Goal: Task Accomplishment & Management: Manage account settings

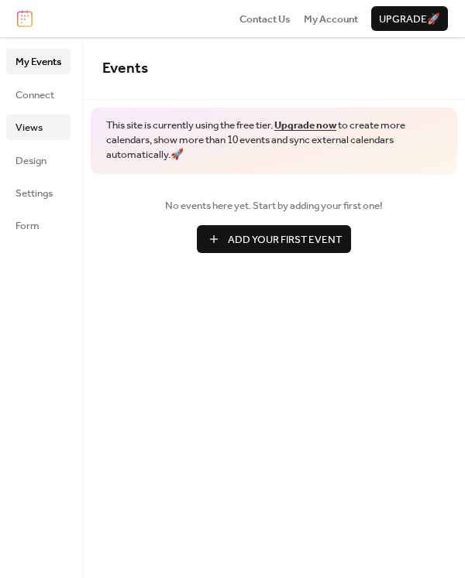
click at [39, 131] on span "Views" at bounding box center [28, 127] width 27 height 15
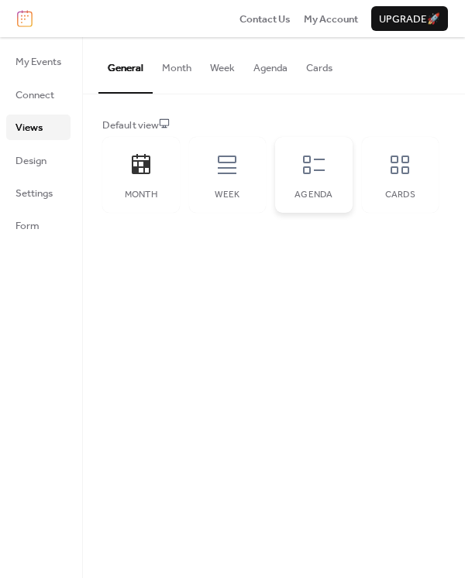
click at [328, 172] on div "Agenda" at bounding box center [313, 175] width 77 height 76
click at [41, 163] on span "Design" at bounding box center [30, 160] width 31 height 15
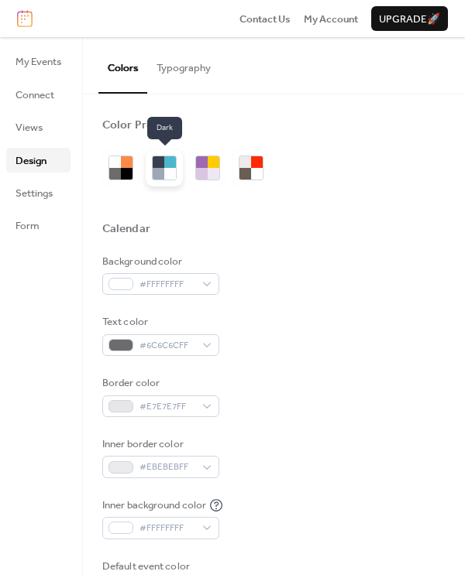
click at [173, 168] on div at bounding box center [170, 174] width 12 height 12
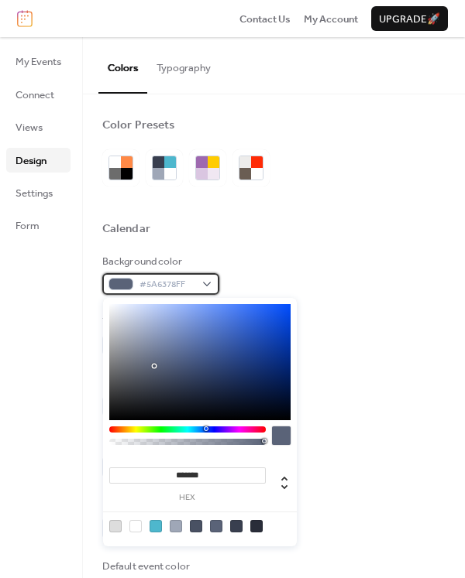
click at [208, 286] on div "#5A6378FF" at bounding box center [160, 284] width 117 height 22
click at [137, 527] on div at bounding box center [135, 526] width 12 height 12
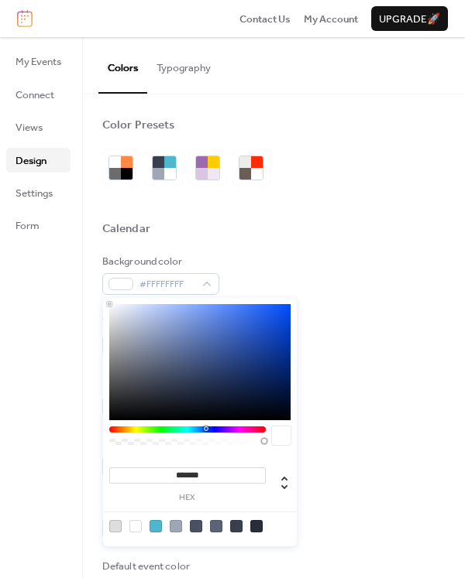
type input "*******"
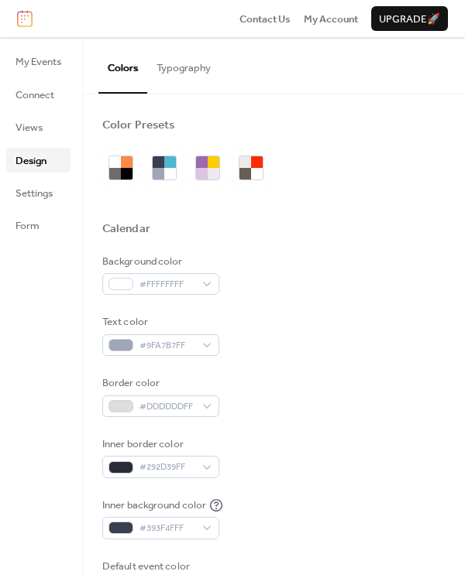
click at [328, 254] on div "Background color #FFFFFFFF" at bounding box center [273, 275] width 343 height 42
click at [201, 345] on div "#9FA7B7FF" at bounding box center [160, 346] width 117 height 22
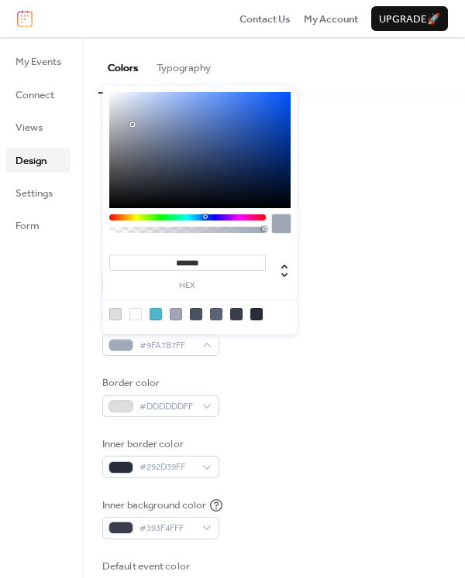
click at [257, 316] on div at bounding box center [256, 314] width 12 height 12
type input "*******"
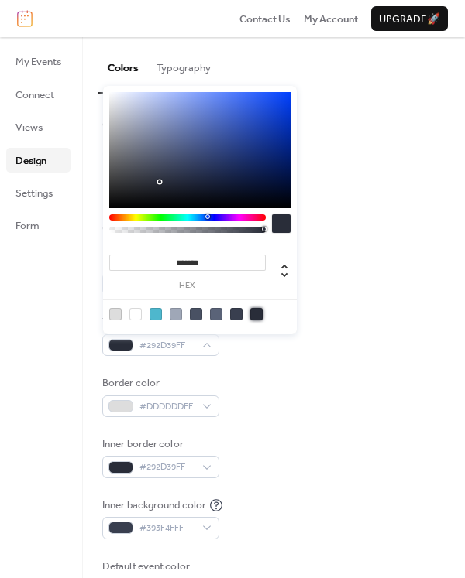
click at [335, 346] on div "Text color #292D39FF" at bounding box center [273, 335] width 343 height 42
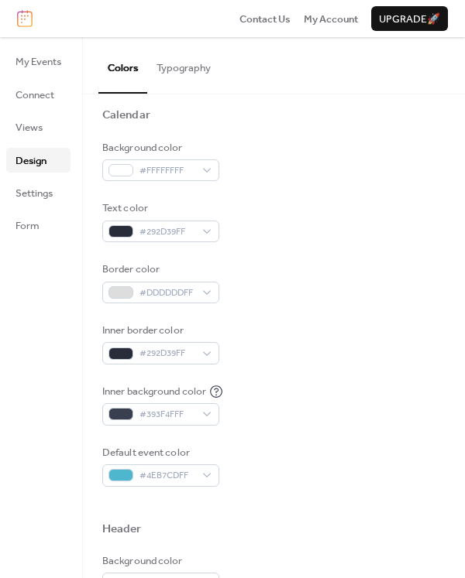
scroll to position [155, 0]
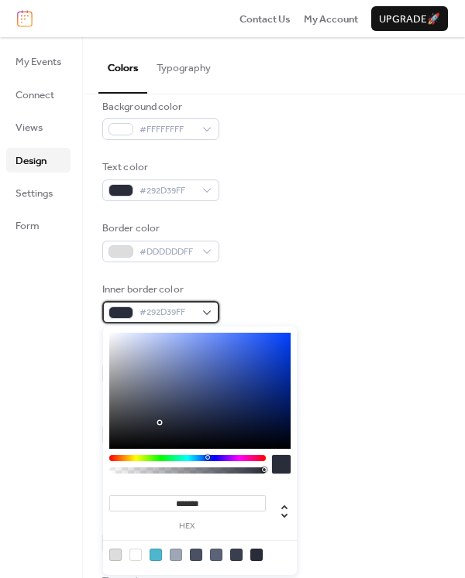
click at [211, 314] on div "#292D39FF" at bounding box center [160, 312] width 117 height 22
click at [158, 552] on div at bounding box center [155, 555] width 12 height 12
type input "*******"
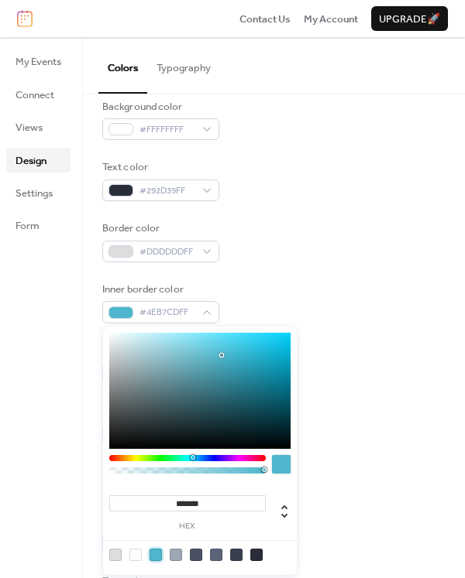
click at [335, 341] on div "Background color #FFFFFFFF Text color #292D39FF Border color #DDDDDDFF Inner bo…" at bounding box center [273, 272] width 343 height 347
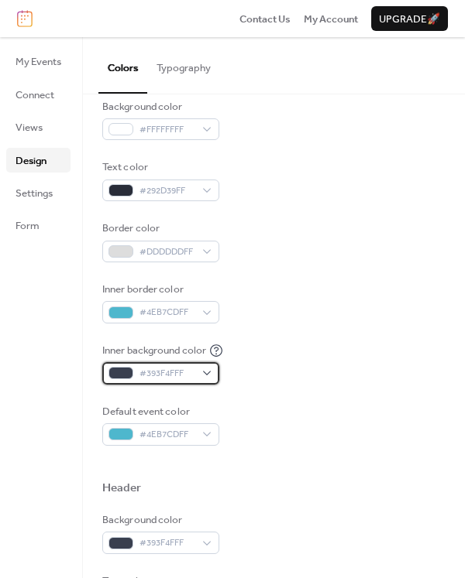
click at [206, 376] on div "#393F4FFF" at bounding box center [160, 373] width 117 height 22
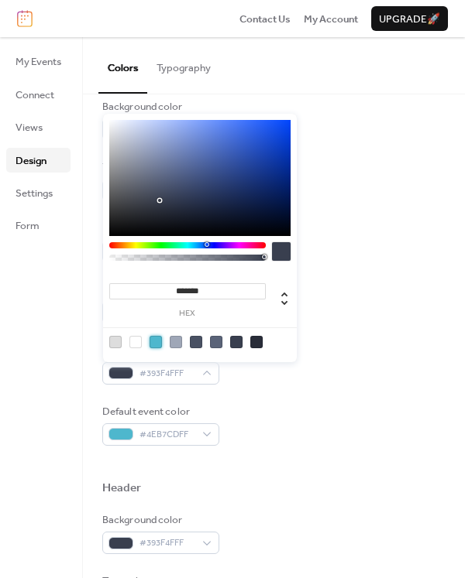
click at [159, 344] on div at bounding box center [155, 342] width 12 height 12
type input "*******"
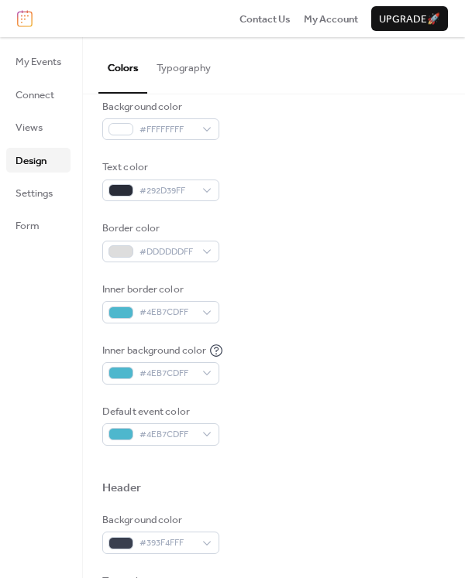
click at [325, 328] on div "Background color #FFFFFFFF Text color #292D39FF Border color #DDDDDDFF Inner bo…" at bounding box center [273, 272] width 343 height 347
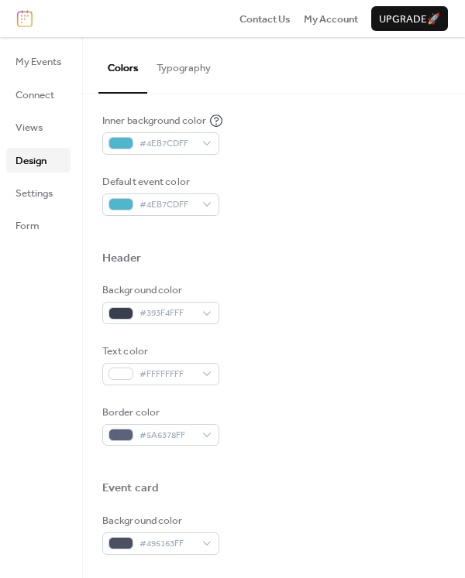
scroll to position [387, 0]
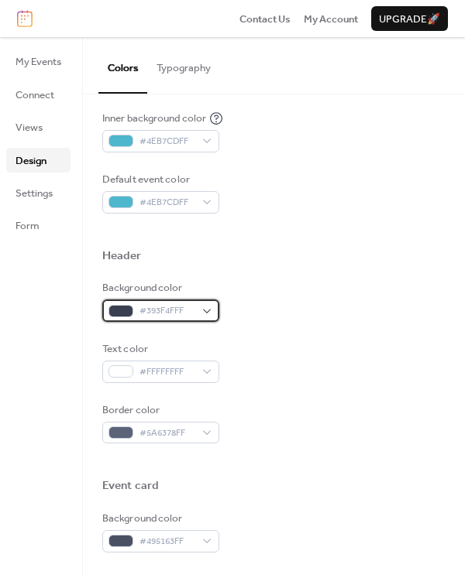
click at [209, 311] on div "#393F4FFF" at bounding box center [160, 311] width 117 height 22
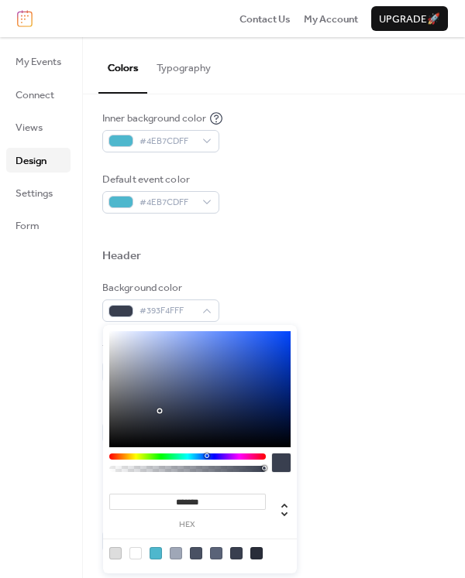
click at [156, 552] on div at bounding box center [155, 553] width 12 height 12
type input "*******"
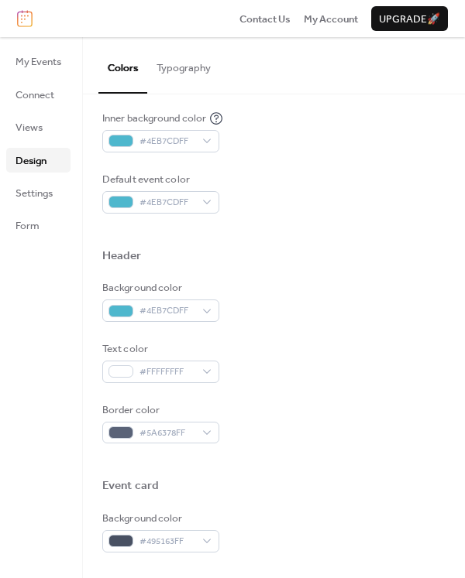
click at [333, 327] on div "Background color #4EB7CDFF Text color #FFFFFFFF Border color #5A6378FF" at bounding box center [273, 361] width 343 height 163
click at [211, 313] on div "#4EB7CDFF" at bounding box center [160, 311] width 117 height 22
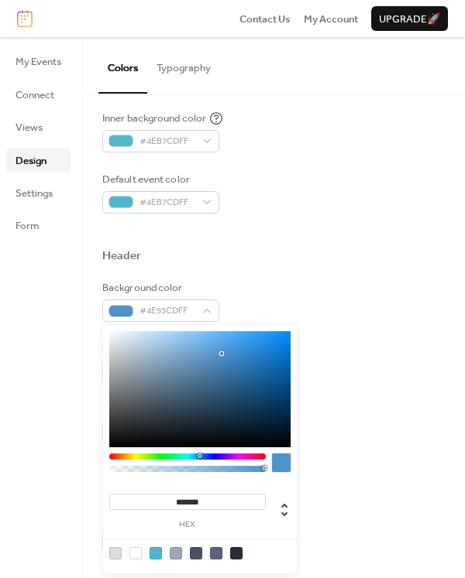
click at [199, 456] on div at bounding box center [187, 457] width 156 height 6
type input "*******"
click at [287, 334] on div at bounding box center [199, 389] width 181 height 116
click at [332, 309] on div "Background color #0489F9FF" at bounding box center [273, 301] width 343 height 42
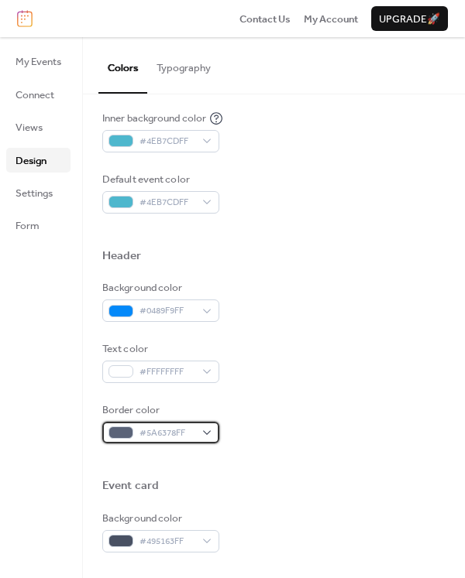
click at [203, 434] on div "#5A6378FF" at bounding box center [160, 433] width 117 height 22
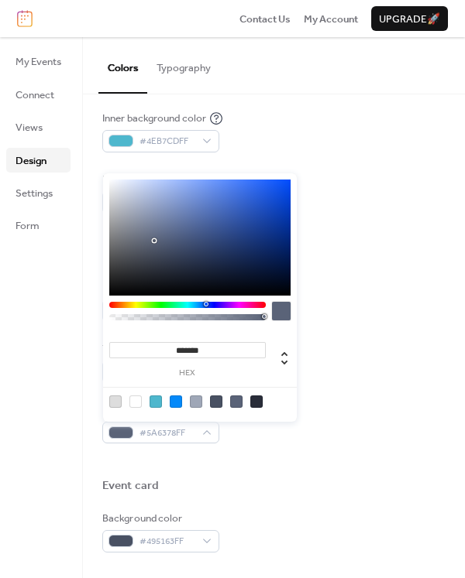
click at [140, 403] on div at bounding box center [135, 402] width 12 height 12
type input "*******"
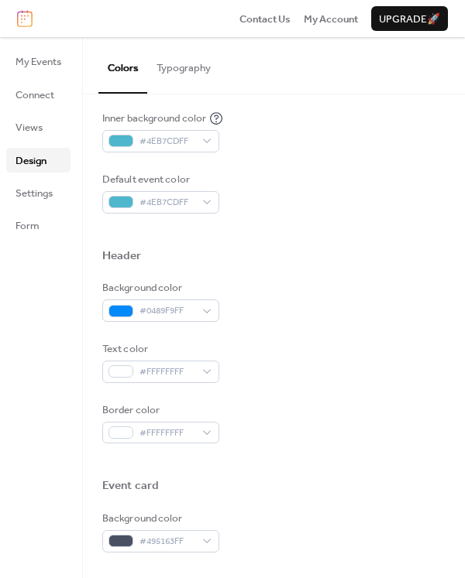
click at [334, 375] on div "Text color #FFFFFFFF" at bounding box center [273, 362] width 343 height 42
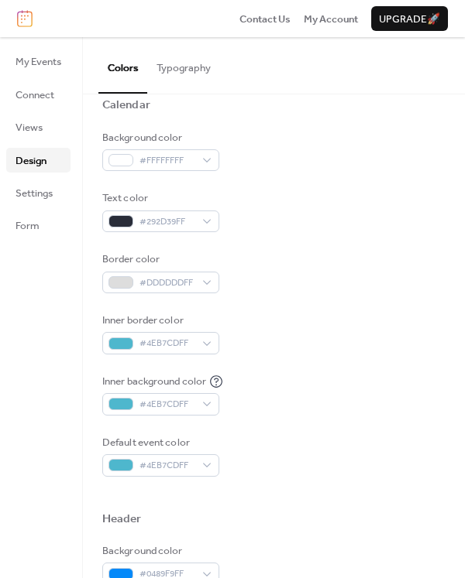
scroll to position [0, 0]
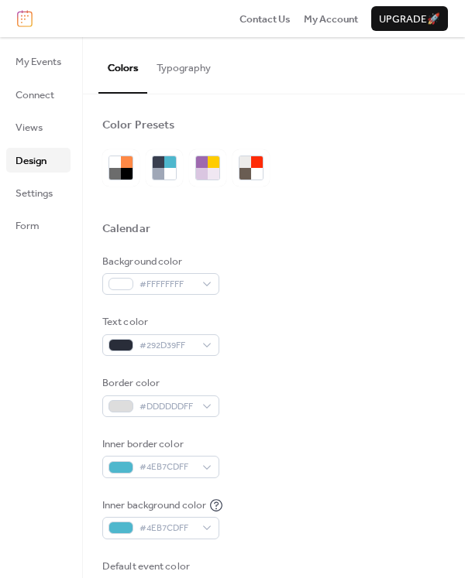
click at [193, 70] on button "Typography" at bounding box center [183, 64] width 73 height 54
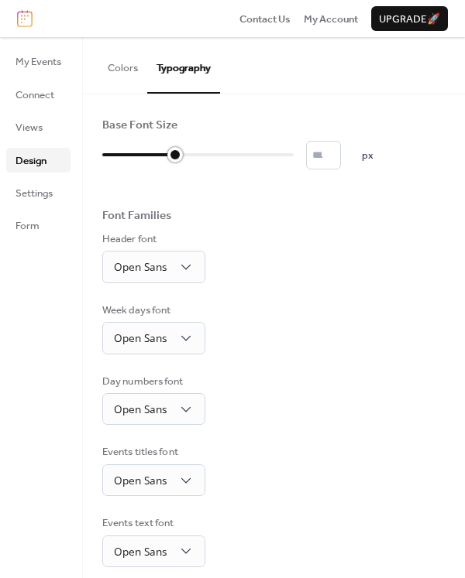
type input "**"
drag, startPoint x: 110, startPoint y: 156, endPoint x: 190, endPoint y: 160, distance: 80.6
click at [190, 160] on div at bounding box center [150, 154] width 96 height 25
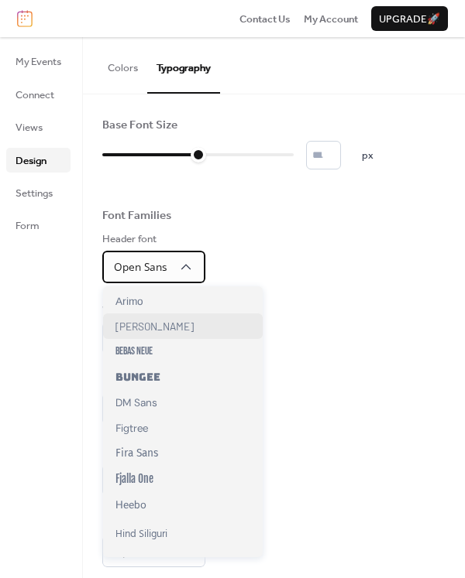
scroll to position [155, 0]
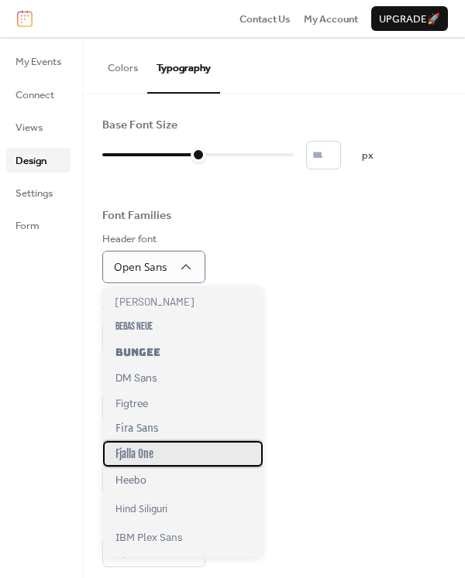
click at [153, 461] on span "Fjalla One" at bounding box center [134, 454] width 38 height 13
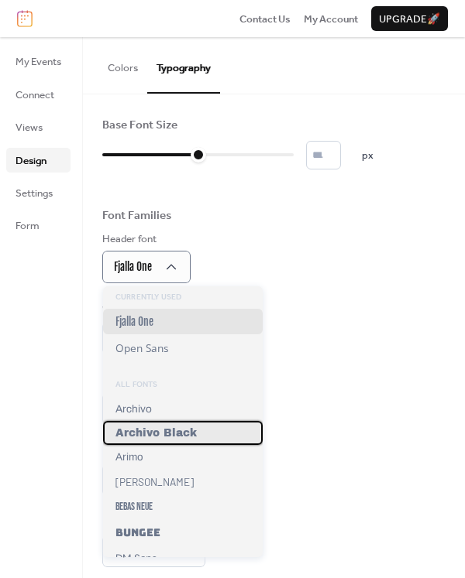
click at [182, 436] on span "Archivo Black" at bounding box center [155, 433] width 81 height 12
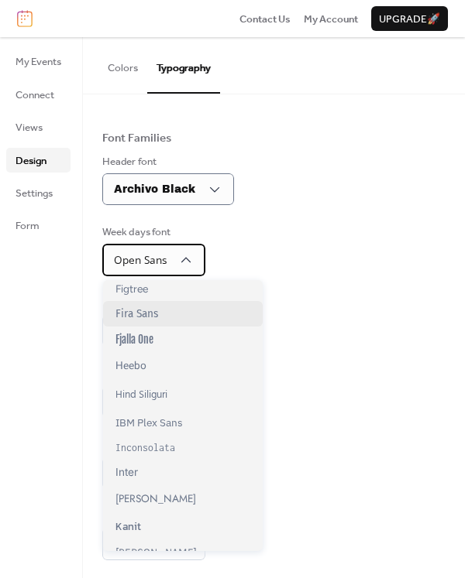
scroll to position [310, 0]
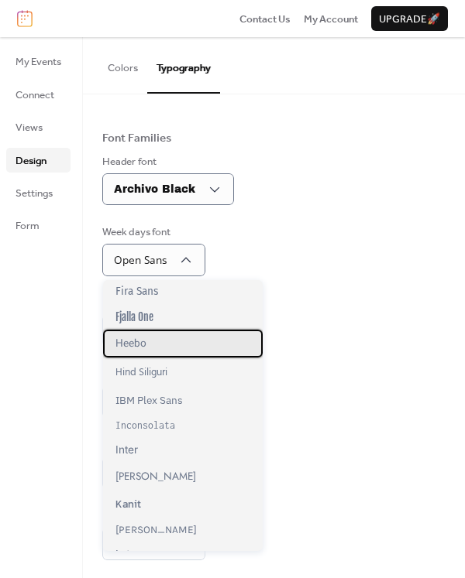
click at [156, 352] on div "Heebo" at bounding box center [183, 344] width 160 height 28
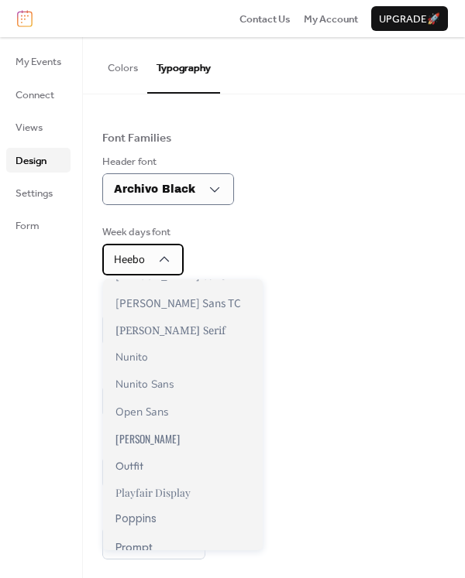
scroll to position [929, 0]
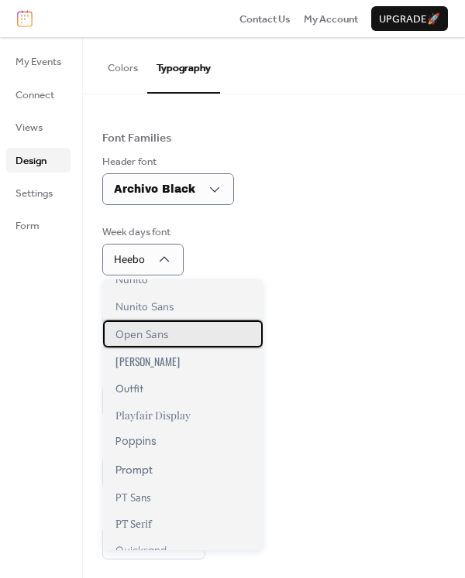
click at [167, 341] on span "Open Sans" at bounding box center [141, 334] width 53 height 15
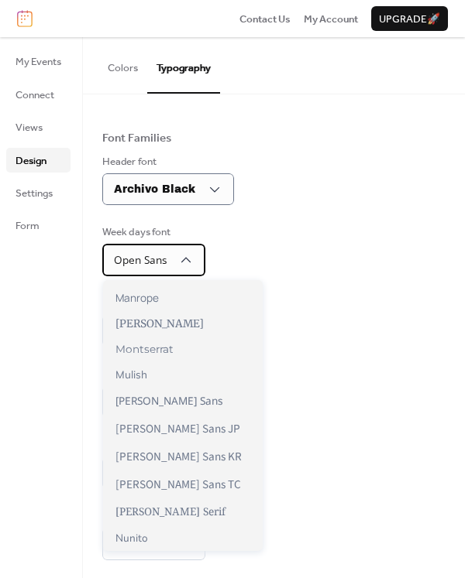
scroll to position [619, 0]
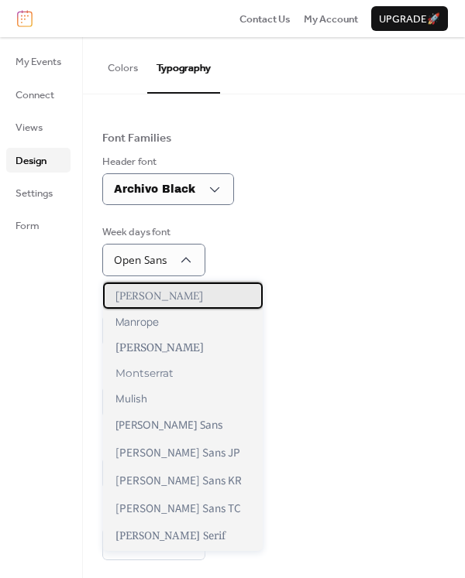
click at [156, 304] on div "[PERSON_NAME]" at bounding box center [183, 296] width 160 height 26
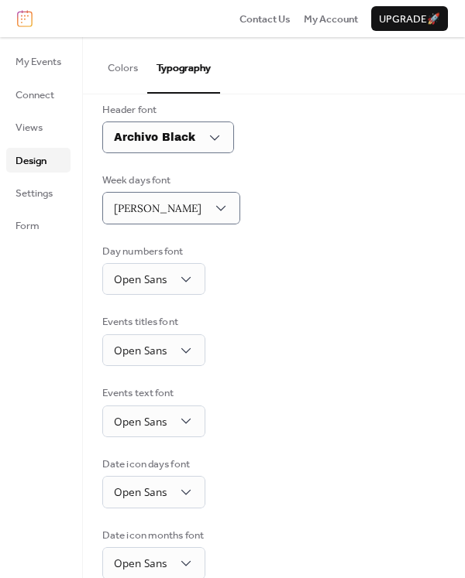
scroll to position [155, 0]
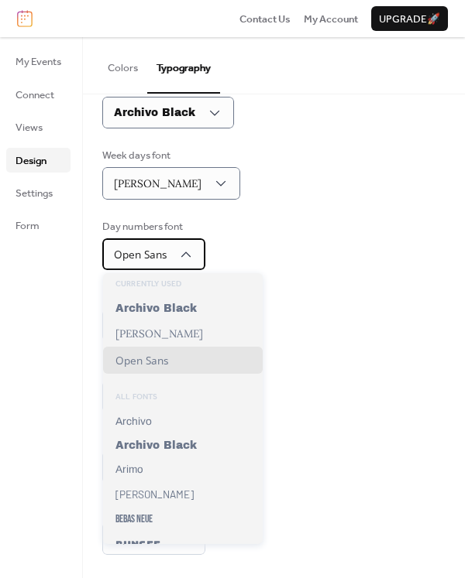
click at [175, 257] on div "Open Sans" at bounding box center [153, 255] width 103 height 32
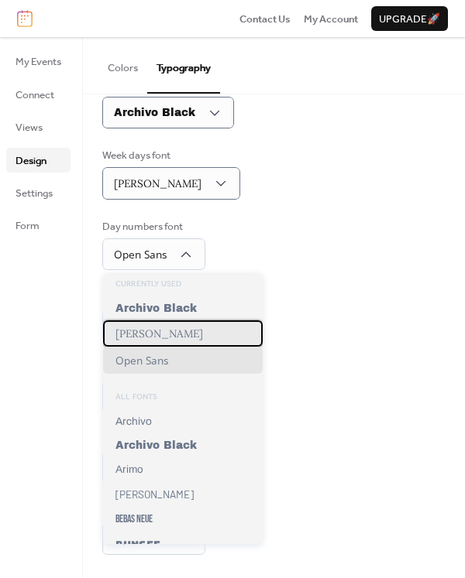
click at [147, 341] on div "[PERSON_NAME]" at bounding box center [183, 334] width 160 height 26
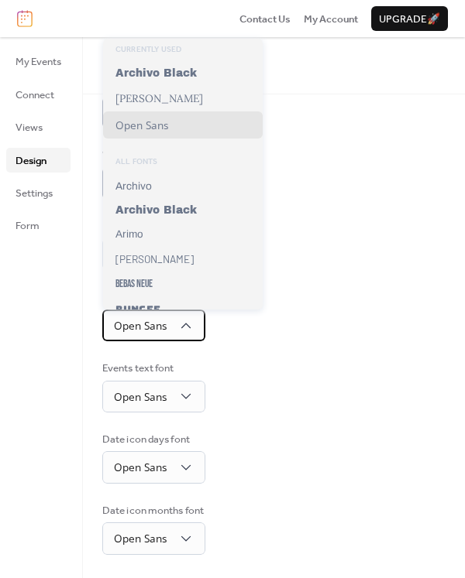
click at [165, 327] on span "Open Sans" at bounding box center [140, 325] width 53 height 15
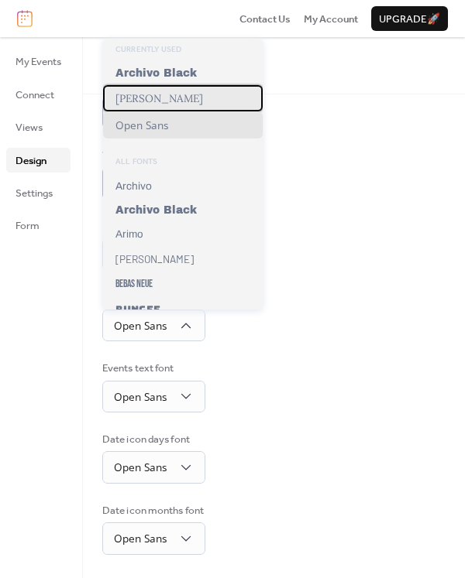
click at [132, 102] on span "[PERSON_NAME]" at bounding box center [159, 98] width 88 height 14
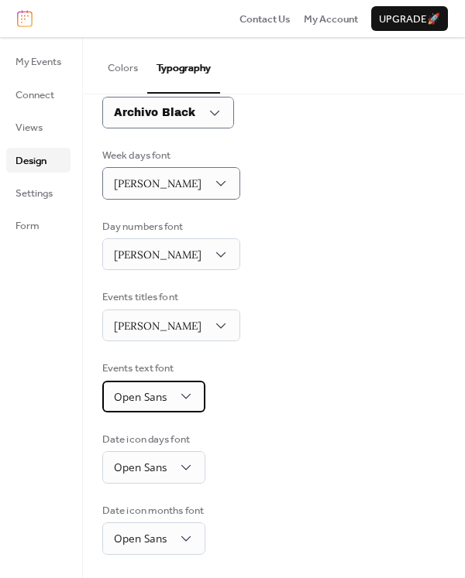
click at [149, 400] on span "Open Sans" at bounding box center [140, 397] width 53 height 15
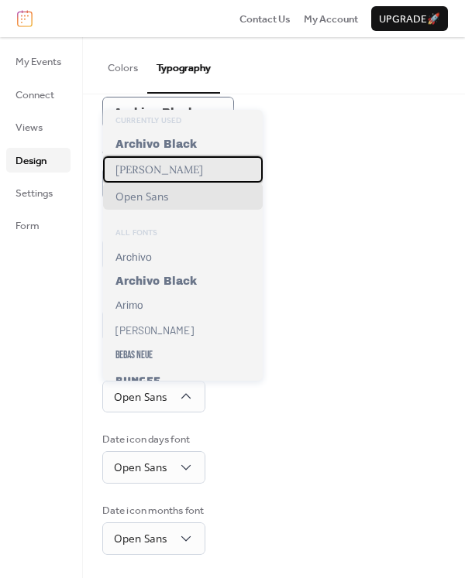
click at [142, 176] on div "[PERSON_NAME]" at bounding box center [183, 169] width 160 height 26
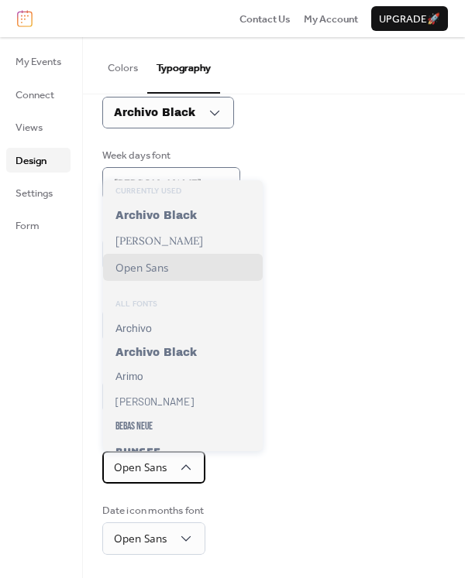
click at [155, 469] on span "Open Sans" at bounding box center [140, 467] width 53 height 15
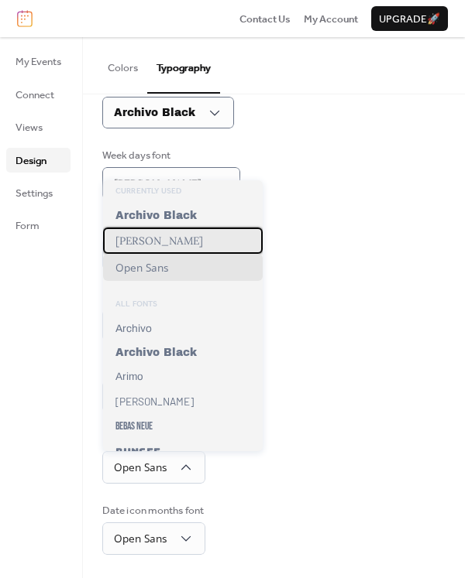
click at [139, 244] on div "[PERSON_NAME]" at bounding box center [183, 241] width 160 height 26
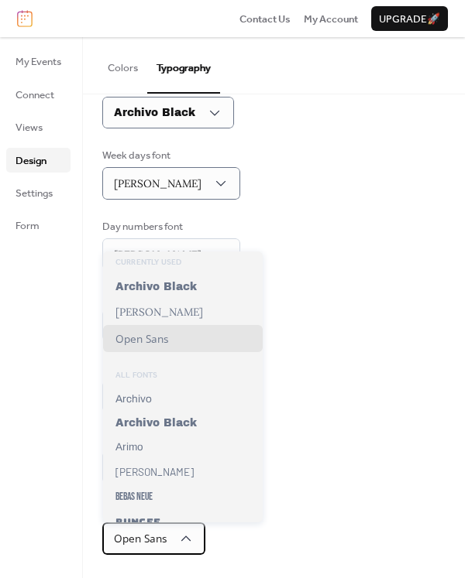
click at [169, 538] on div "Open Sans" at bounding box center [153, 539] width 103 height 32
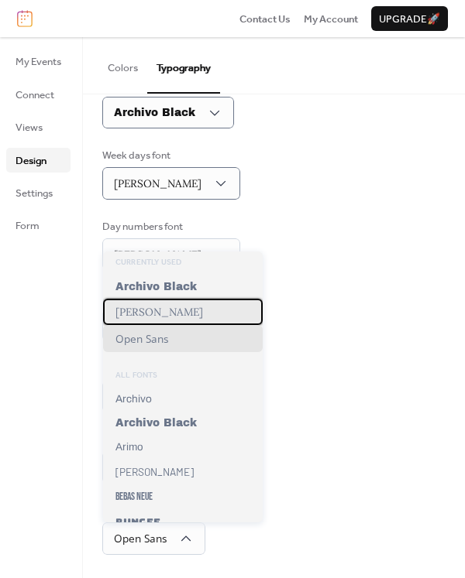
click at [145, 307] on div "[PERSON_NAME]" at bounding box center [183, 312] width 160 height 26
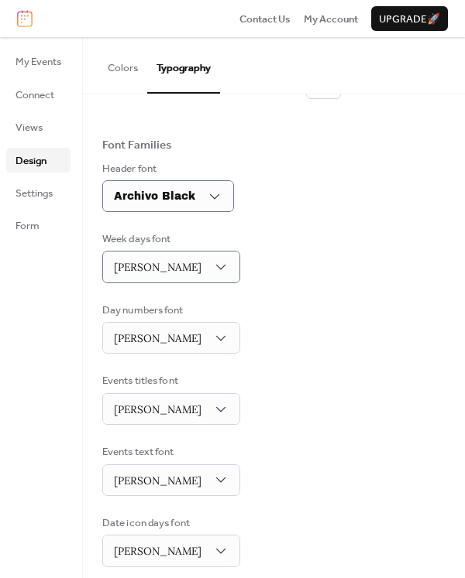
scroll to position [0, 0]
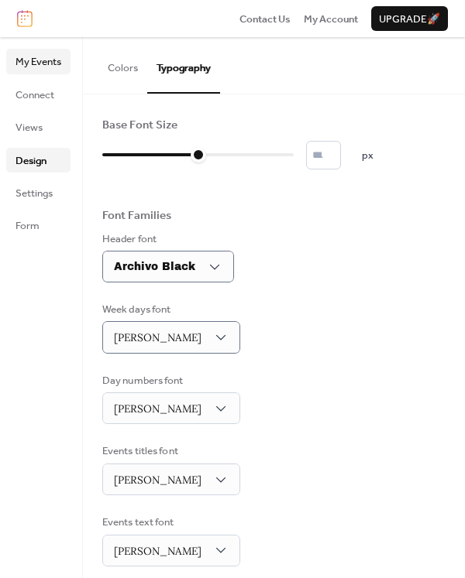
click at [36, 63] on span "My Events" at bounding box center [38, 61] width 46 height 15
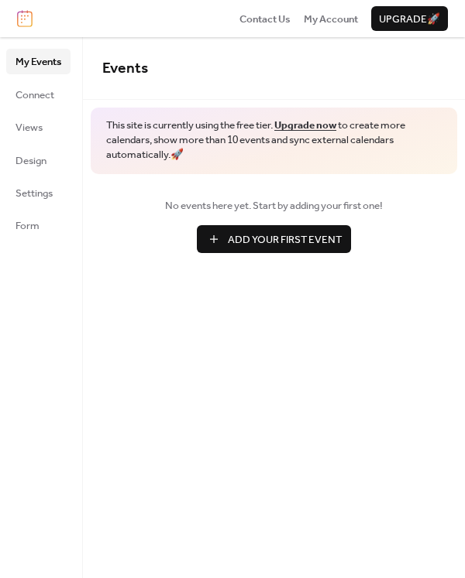
click at [257, 242] on span "Add Your First Event" at bounding box center [285, 239] width 114 height 15
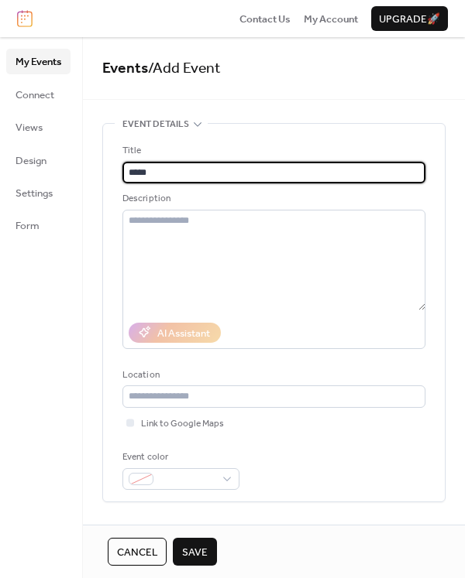
type input "*********"
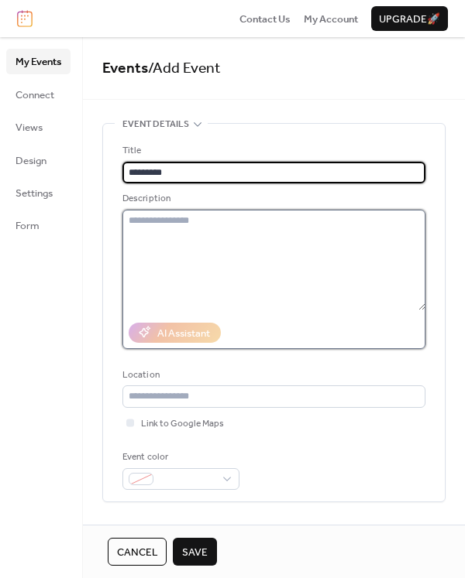
click at [199, 247] on textarea at bounding box center [273, 260] width 303 height 101
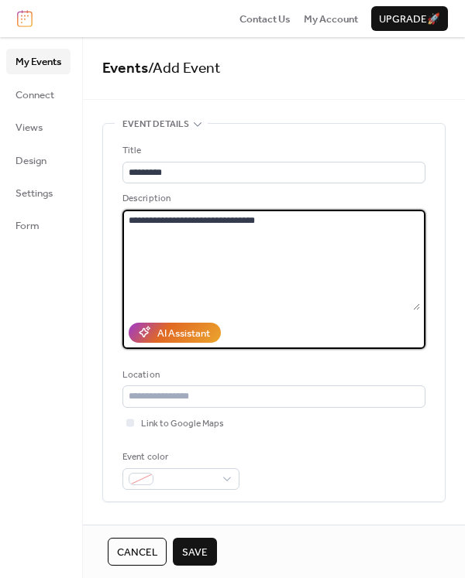
type textarea "**********"
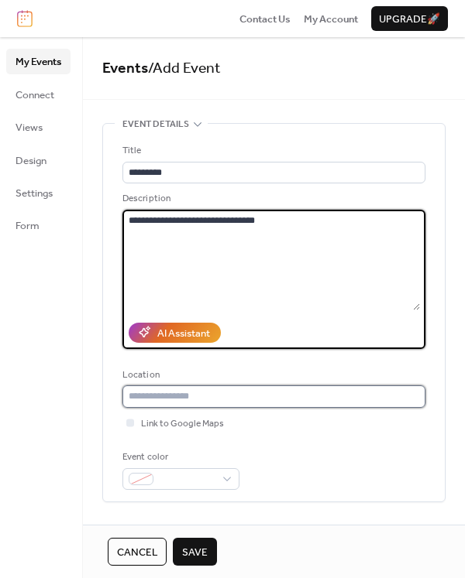
click at [201, 399] on input "text" at bounding box center [273, 397] width 303 height 22
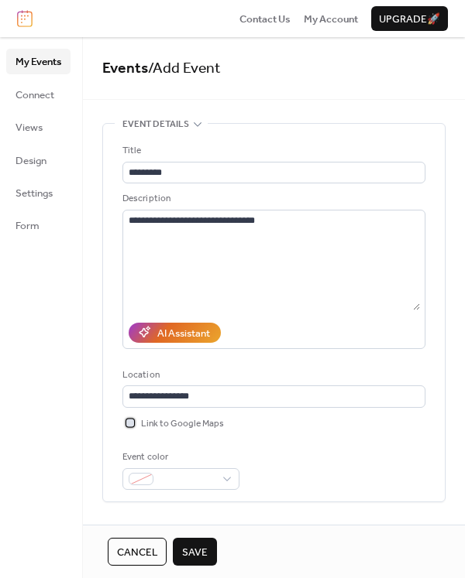
click at [131, 424] on div at bounding box center [130, 423] width 8 height 8
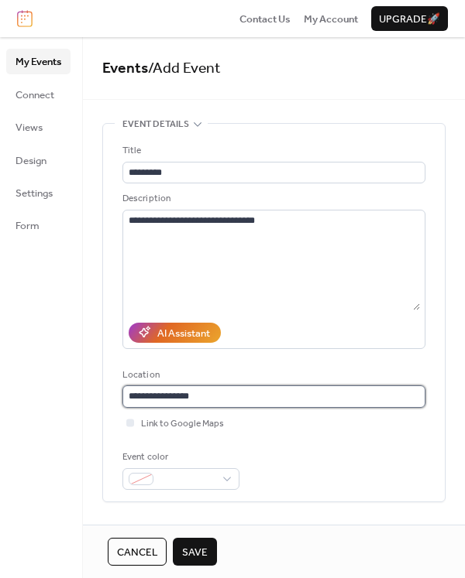
click at [204, 402] on input "**********" at bounding box center [273, 397] width 303 height 22
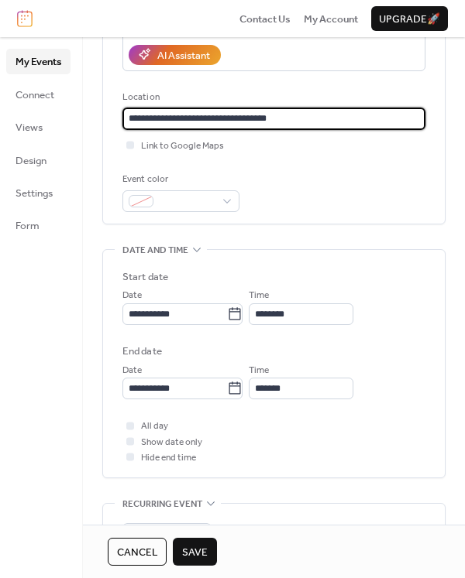
scroll to position [310, 0]
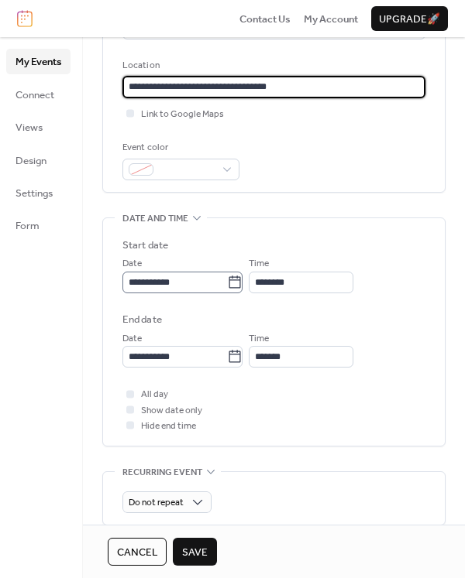
type input "**********"
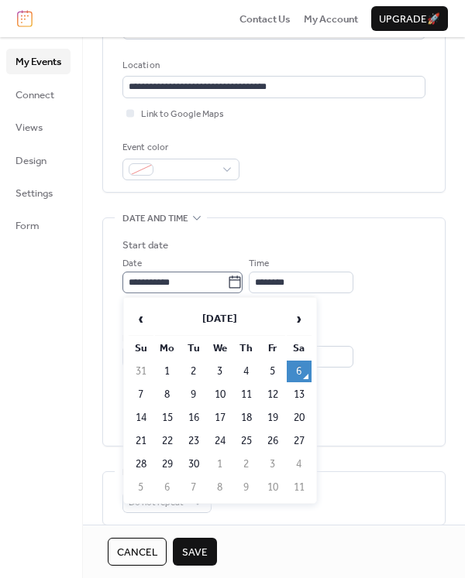
click at [242, 284] on icon at bounding box center [234, 282] width 15 height 15
click at [227, 284] on input "**********" at bounding box center [174, 283] width 105 height 22
click at [139, 400] on td "7" at bounding box center [141, 395] width 25 height 22
type input "**********"
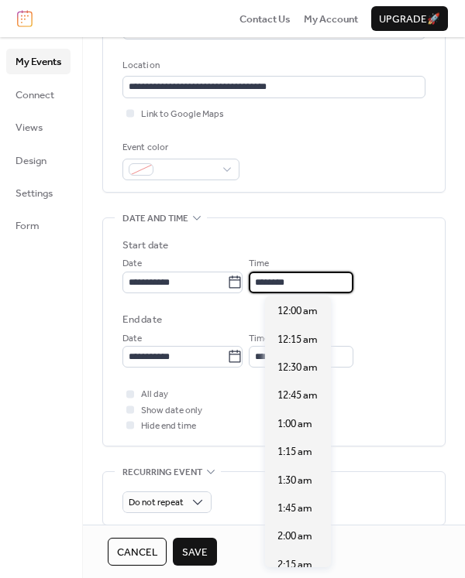
click at [311, 283] on input "********" at bounding box center [301, 283] width 105 height 22
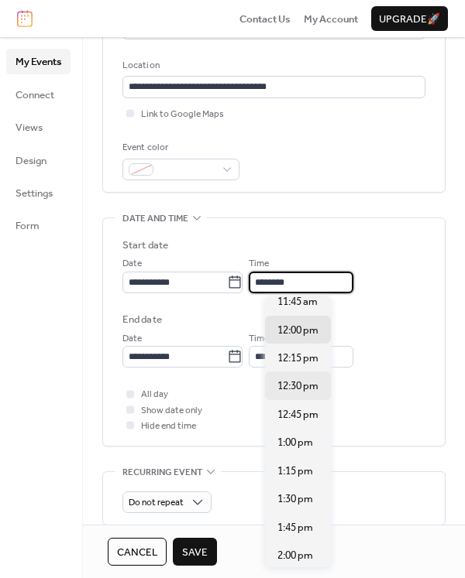
scroll to position [1276, 0]
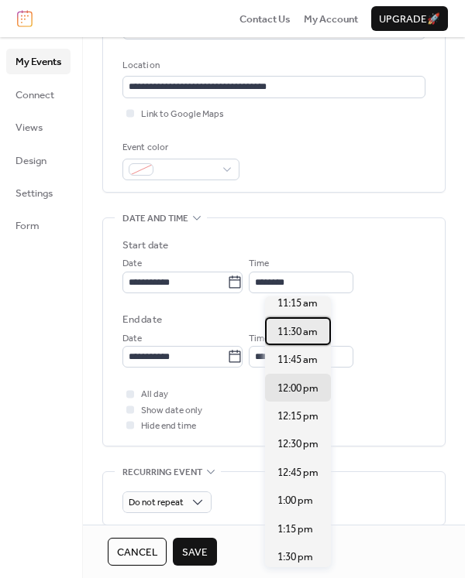
click at [303, 338] on span "11:30 am" at bounding box center [297, 331] width 40 height 15
type input "********"
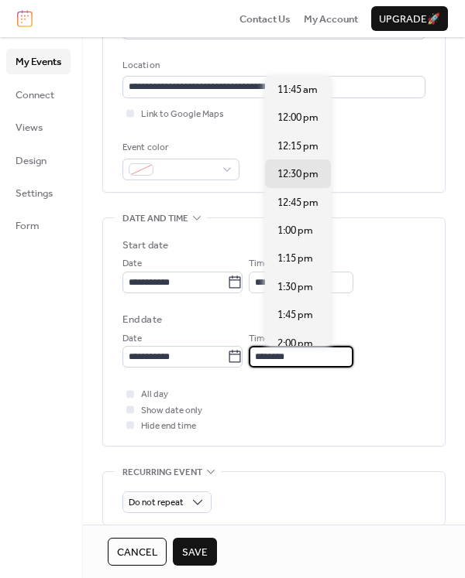
click at [312, 359] on input "********" at bounding box center [301, 357] width 105 height 22
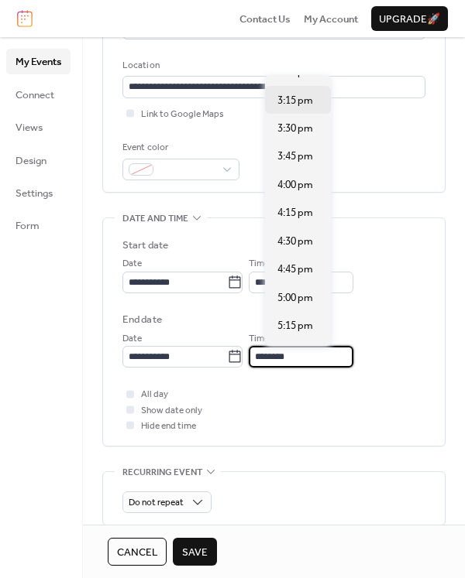
scroll to position [387, 0]
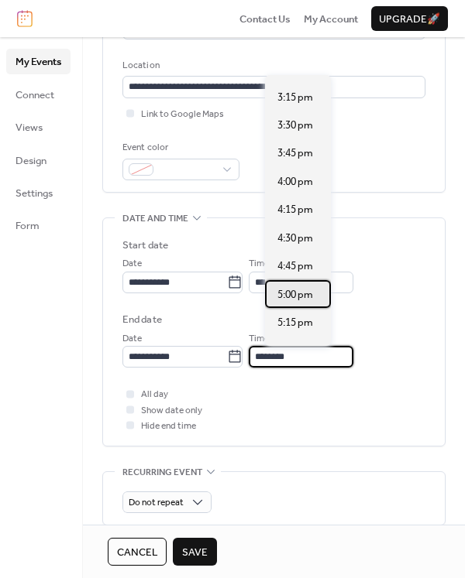
click at [295, 297] on span "5:00 pm" at bounding box center [295, 294] width 36 height 15
type input "*******"
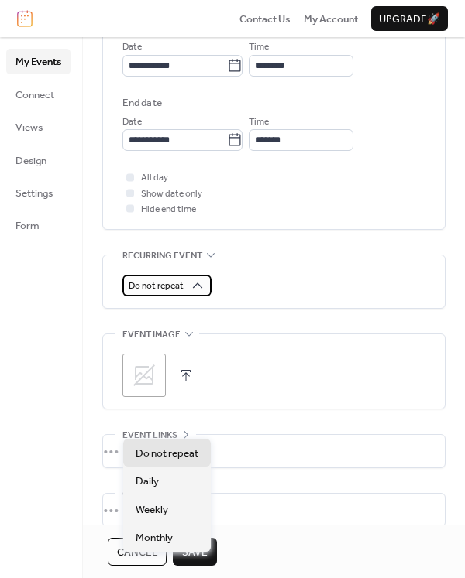
scroll to position [542, 0]
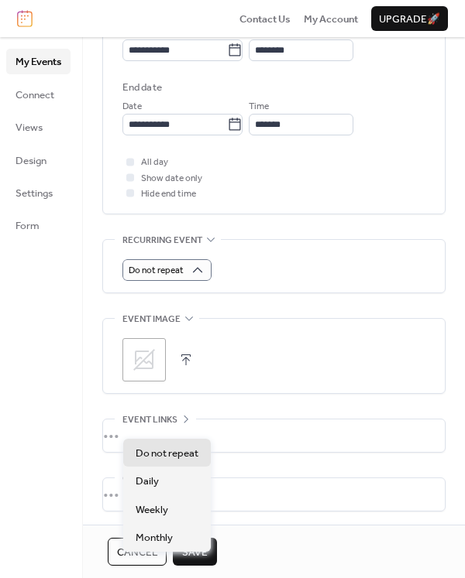
click at [251, 270] on div "Do not repeat" at bounding box center [273, 270] width 303 height 22
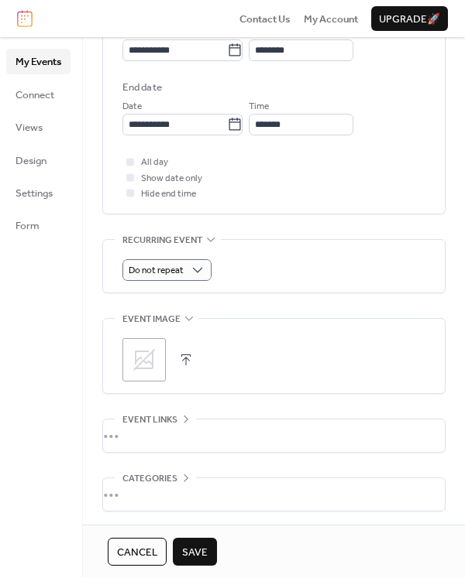
click at [185, 359] on button "button" at bounding box center [186, 360] width 22 height 22
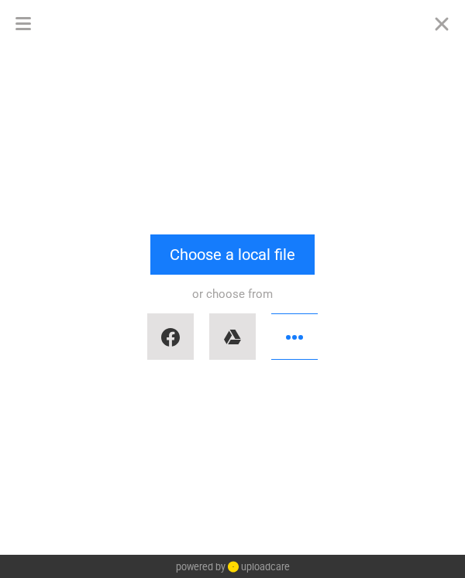
scroll to position [0, 0]
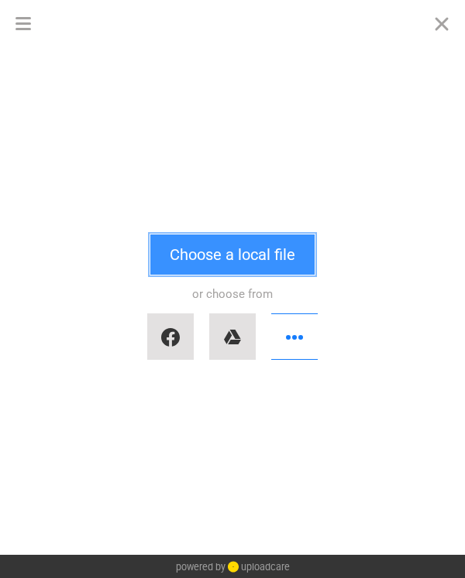
click at [239, 260] on button "Choose a local file" at bounding box center [232, 255] width 164 height 40
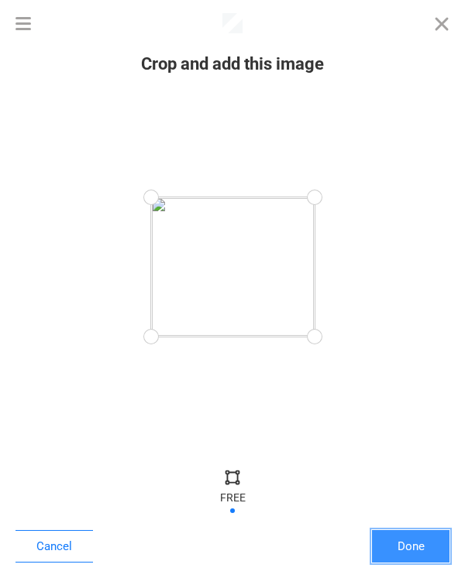
click at [400, 551] on button "Done" at bounding box center [410, 546] width 77 height 33
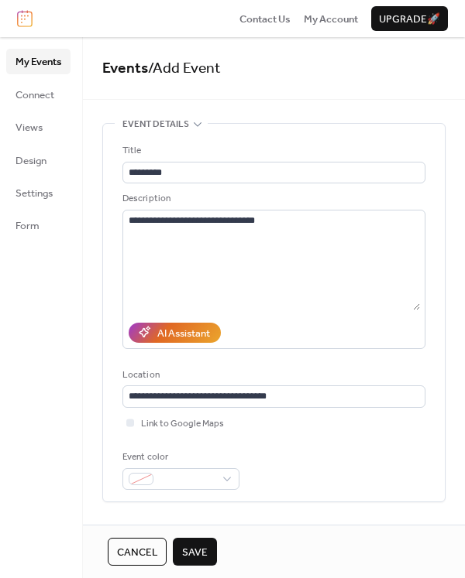
click at [198, 549] on span "Save" at bounding box center [195, 552] width 26 height 15
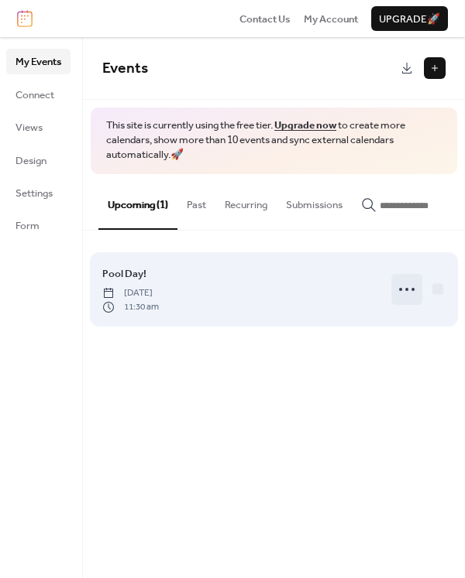
click at [409, 301] on icon at bounding box center [406, 289] width 25 height 25
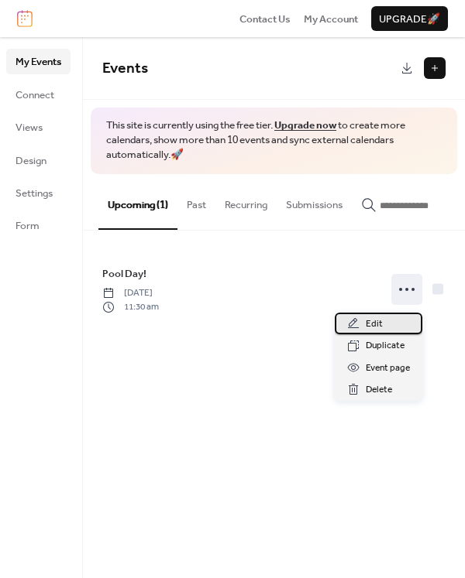
click at [379, 324] on span "Edit" at bounding box center [373, 324] width 17 height 15
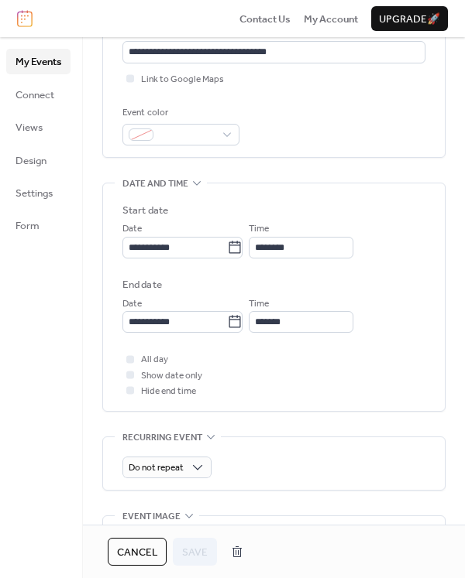
scroll to position [310, 0]
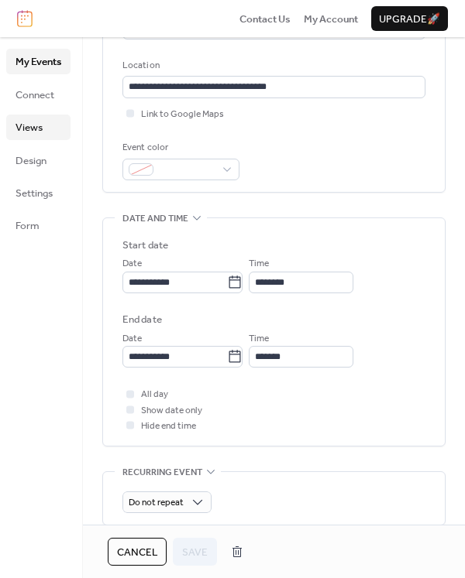
click at [38, 129] on span "Views" at bounding box center [28, 127] width 27 height 15
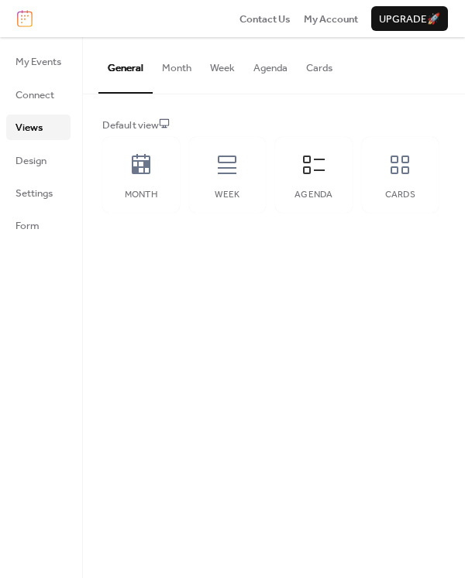
click at [269, 65] on button "Agenda" at bounding box center [270, 64] width 53 height 54
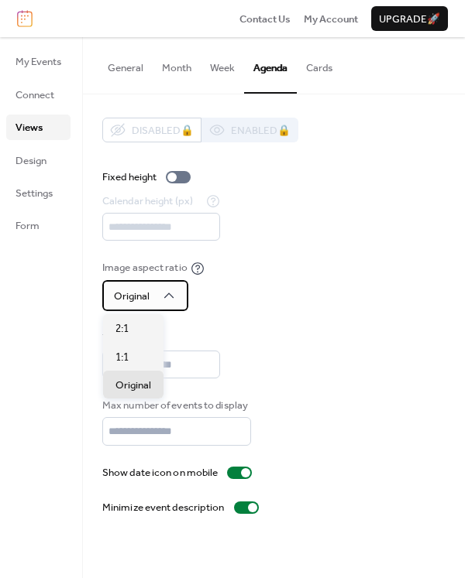
click at [161, 295] on icon at bounding box center [168, 295] width 15 height 15
click at [252, 301] on div "Image aspect ratio Original" at bounding box center [273, 285] width 343 height 51
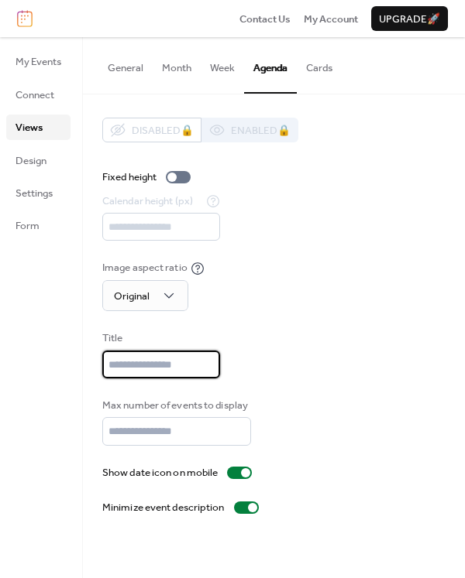
click at [163, 368] on input "text" at bounding box center [161, 365] width 118 height 28
type input "*********"
click at [30, 163] on span "Design" at bounding box center [30, 160] width 31 height 15
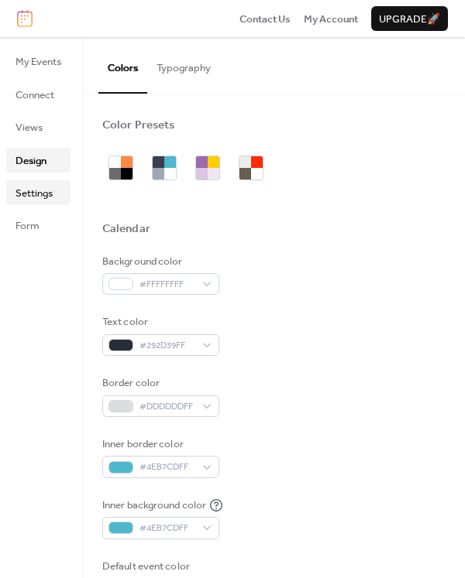
click at [33, 195] on span "Settings" at bounding box center [33, 193] width 37 height 15
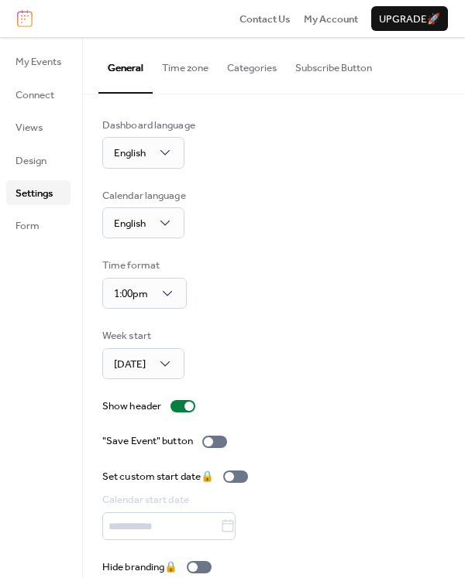
scroll to position [20, 0]
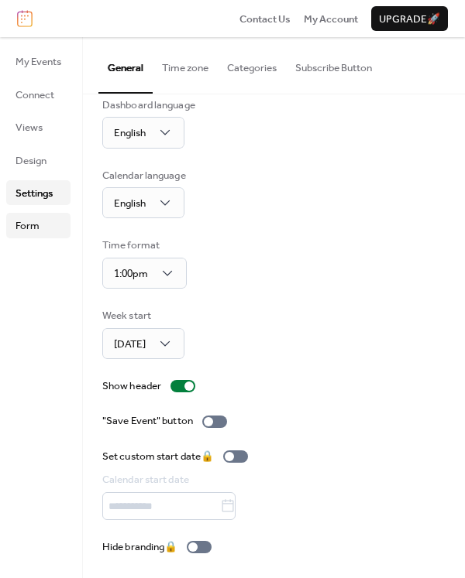
click at [35, 228] on span "Form" at bounding box center [27, 225] width 24 height 15
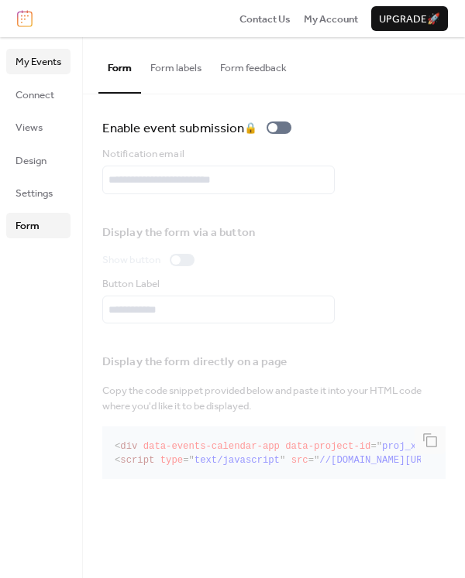
click at [35, 62] on span "My Events" at bounding box center [38, 61] width 46 height 15
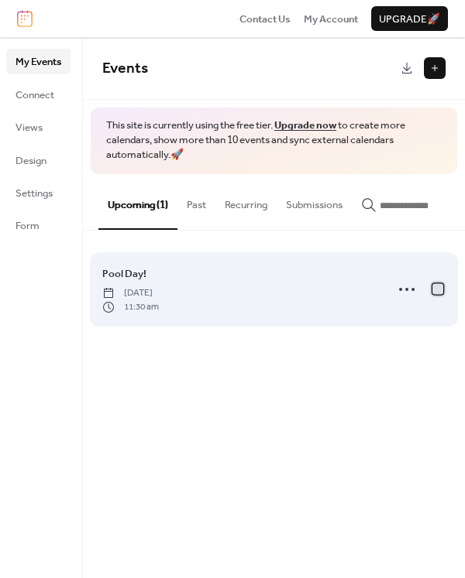
click at [435, 294] on div at bounding box center [437, 288] width 11 height 11
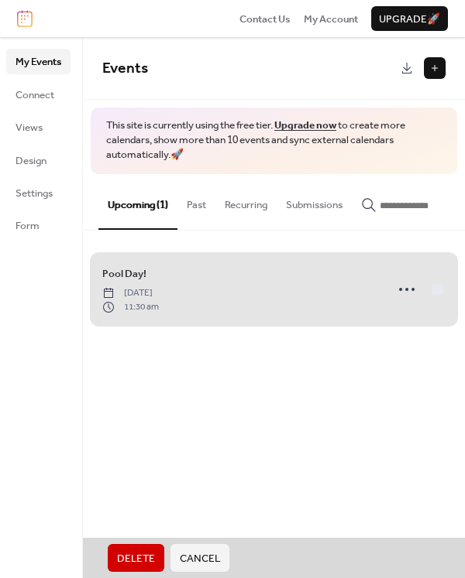
click at [435, 294] on div "Pool Day! [DATE] 11:30 am" at bounding box center [273, 289] width 343 height 87
